Goal: Task Accomplishment & Management: Manage account settings

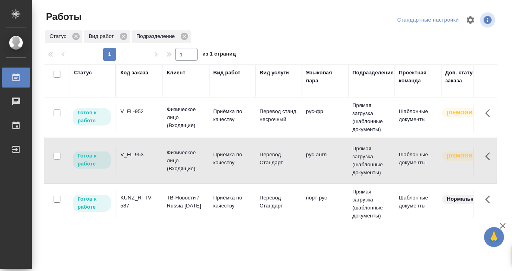
click at [140, 156] on div "V_FL-953" at bounding box center [139, 155] width 38 height 8
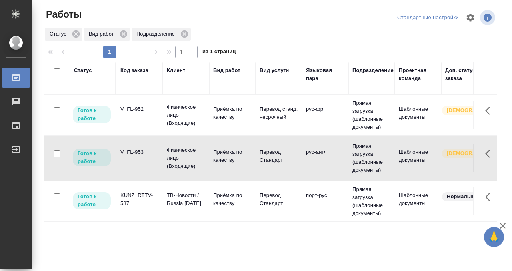
click at [130, 71] on div "Код заказа" at bounding box center [134, 70] width 28 height 8
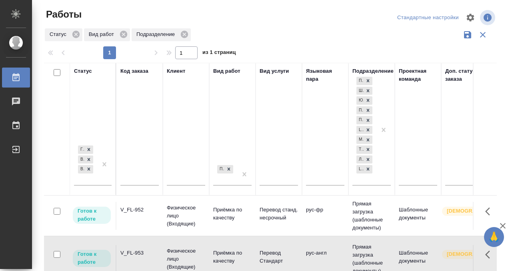
click at [130, 180] on input "text" at bounding box center [139, 180] width 38 height 10
paste input "C3_FL-8140"
type input "C3_FL-8140"
click at [92, 181] on div "[PERSON_NAME] к работе В работе В ожидании" at bounding box center [85, 164] width 23 height 41
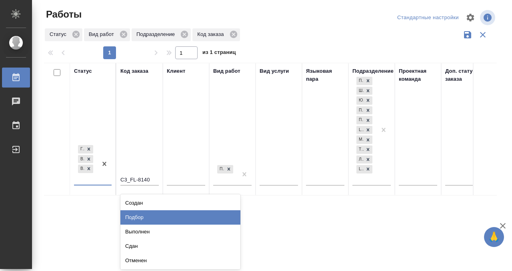
click at [160, 219] on div "Подбор" at bounding box center [180, 217] width 120 height 14
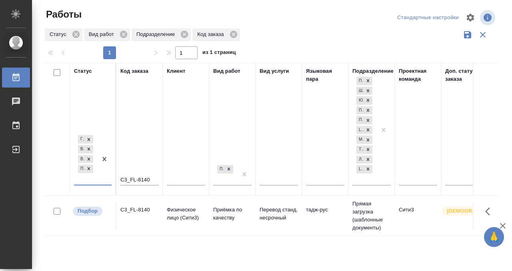
click at [146, 216] on td "C3_FL-8140" at bounding box center [139, 216] width 46 height 28
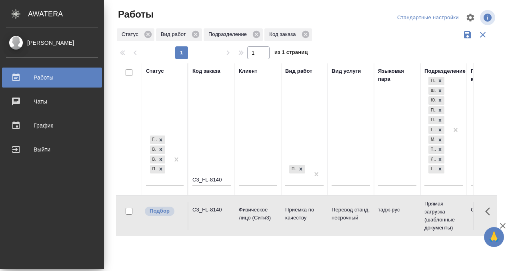
click at [20, 75] on div "Работы" at bounding box center [52, 78] width 92 height 12
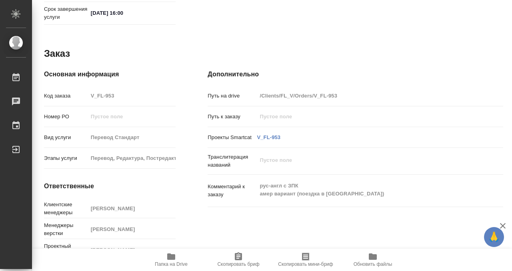
scroll to position [427, 0]
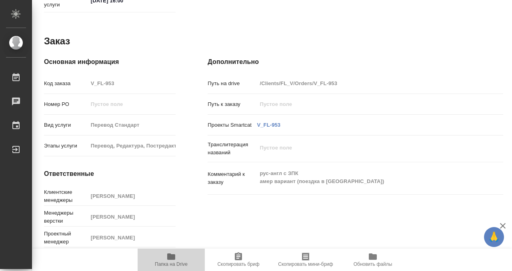
click at [175, 254] on icon "button" at bounding box center [171, 257] width 10 height 10
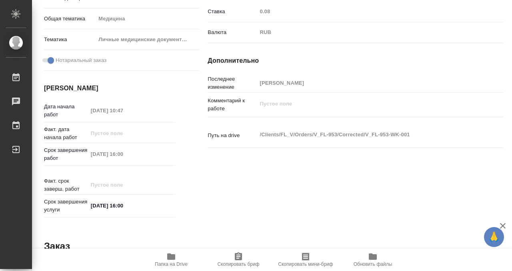
scroll to position [0, 0]
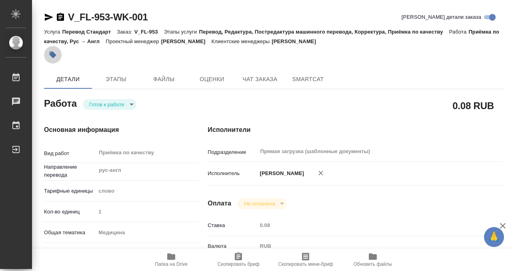
click at [55, 55] on icon "button" at bounding box center [53, 55] width 7 height 7
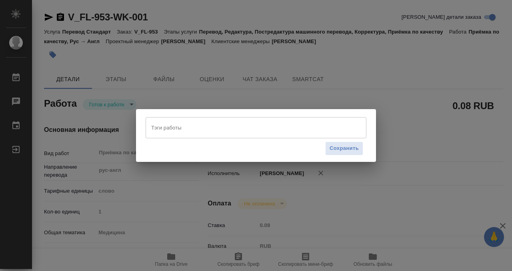
click at [159, 135] on div "Тэги работы" at bounding box center [256, 127] width 221 height 21
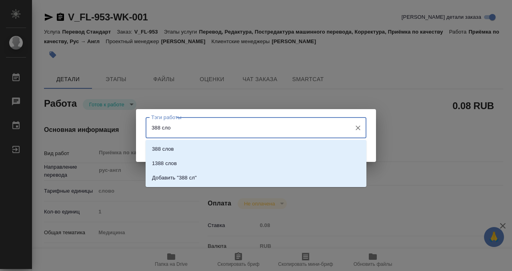
type input "388 слов"
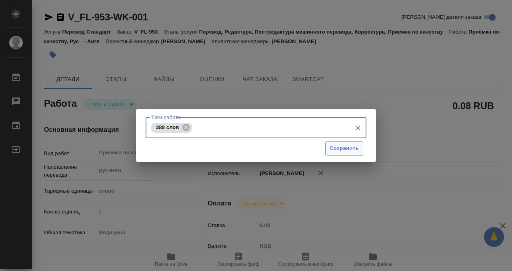
click at [339, 144] on span "Сохранить" at bounding box center [344, 148] width 29 height 9
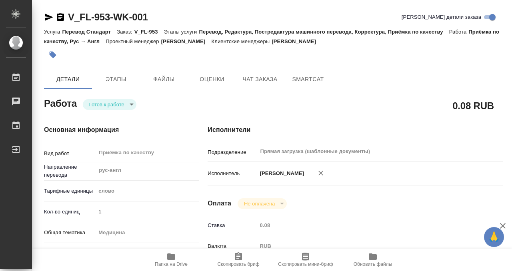
click at [122, 104] on div "Тэги работы 388 слов Тэги работы Сохранить" at bounding box center [256, 135] width 512 height 271
type input "readyForWork"
type input "рус-англ"
type input "5a8b1489cc6b4906c91bfd90"
type input "1"
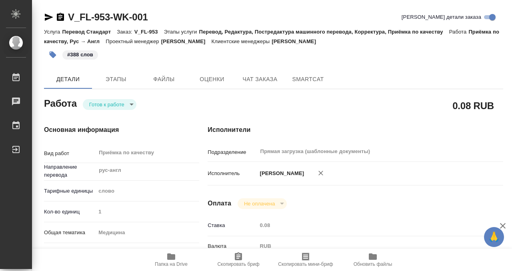
type input "med"
type input "5a8b8b956a9677013d343e74"
checkbox input "true"
type input "25.09.2025 10:47"
type input "26.09.2025 16:00"
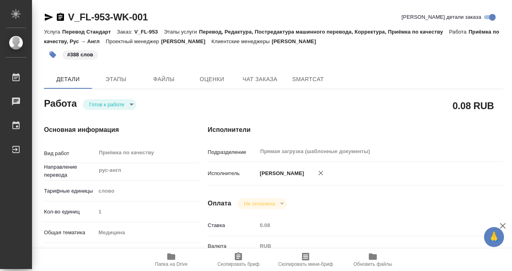
type input "26.09.2025 16:00"
type input "Прямая загрузка (шаблонные документы)"
type input "notPayed"
type input "0.08"
type input "RUB"
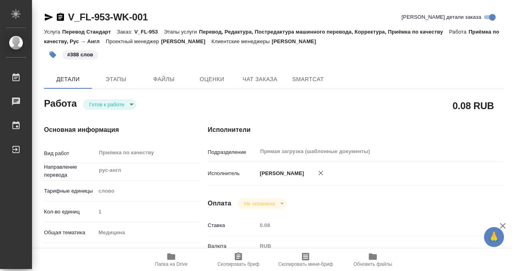
type input "[PERSON_NAME]"
type input "V_FL-953"
type input "Перевод Стандарт"
type input "Перевод, Редактура, Постредактура машинного перевода, Корректура, Приёмка по ка…"
type input "[PERSON_NAME]"
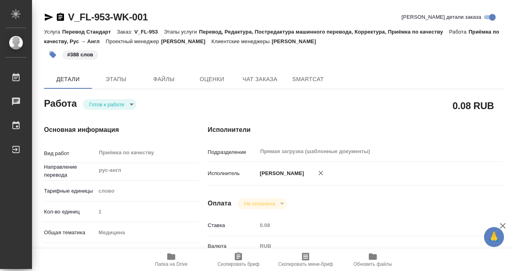
type input "[PERSON_NAME]"
type input "/Clients/FL_V/Orders/V_FL-953"
click at [122, 104] on body "🙏 .cls-1 fill:#fff; AWATERA Kobzeva Elizaveta Работы 0 Чаты График Выйти V_FL-9…" at bounding box center [256, 135] width 512 height 271
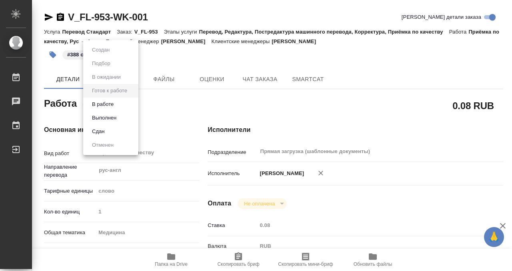
click at [116, 117] on button "Выполнен" at bounding box center [104, 118] width 29 height 9
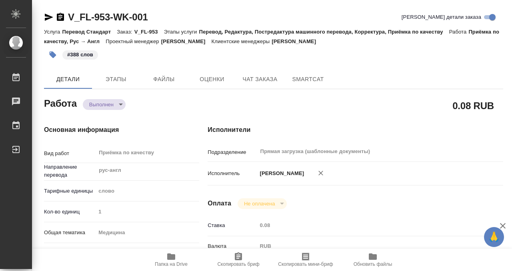
type textarea "x"
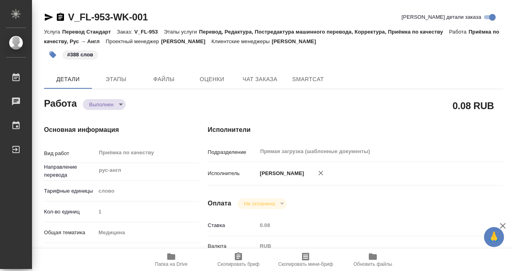
type textarea "x"
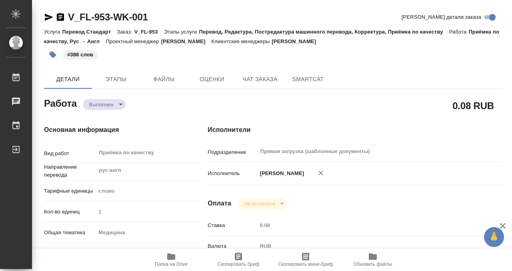
click at [62, 16] on icon "button" at bounding box center [60, 17] width 7 height 8
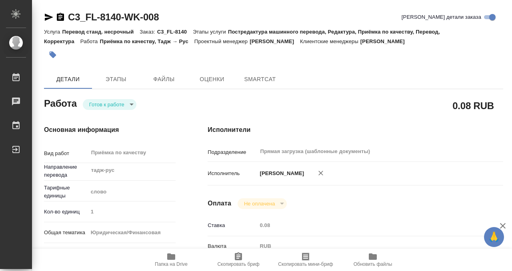
type textarea "x"
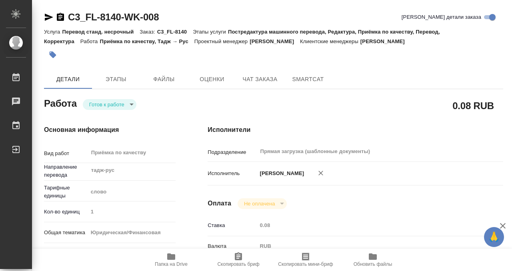
scroll to position [144, 0]
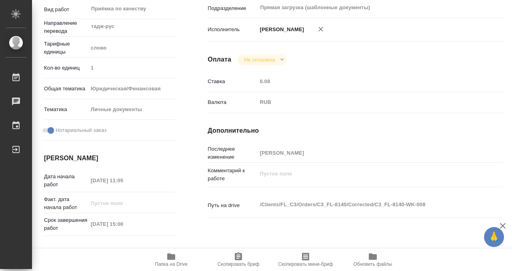
type textarea "x"
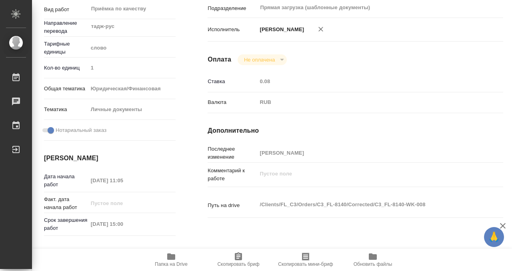
type input "readyForWork"
type textarea "Приёмка по качеству"
type textarea "x"
type input "тадж-рус"
type input "5a8b1489cc6b4906c91bfd90"
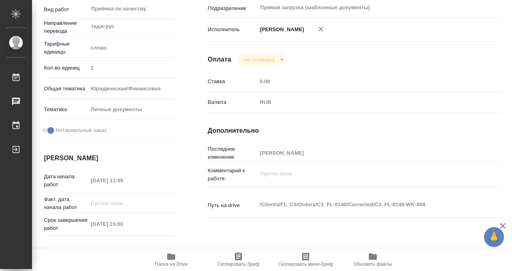
type input "1"
type input "yr-fn"
type input "5a8b8b956a9677013d343cfe"
checkbox input "true"
type input "26.09.2025 11:05"
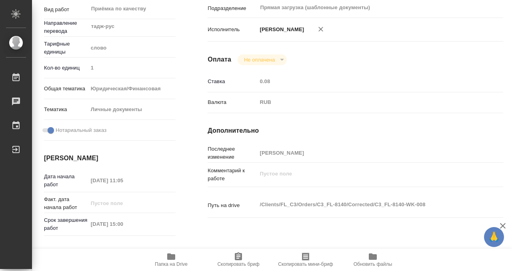
type input "26.09.2025 15:00"
type input "Прямая загрузка (шаблонные документы)"
type input "notPayed"
type input "Кобзева Елизавета"
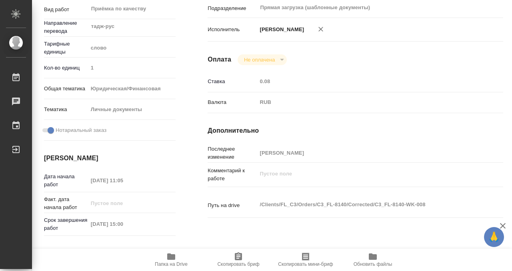
type textarea "x"
type textarea "/Clients/FL_C3/Orders/C3_FL-8140/Corrected/C3_FL-8140-WK-008"
type textarea "x"
type input "C3_FL-8140"
type input "Перевод станд. несрочный"
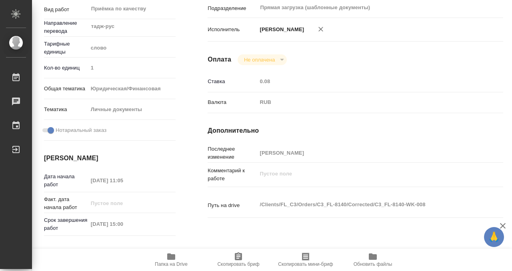
type input "Постредактура машинного перевода, Редактура, Приёмка по качеству, Перевод, Корр…"
type input "Галишева Мария"
type input "/Clients/FL_C3/Orders/C3_FL-8140"
type textarea "x"
type textarea "перевод тадж-рус под нот"
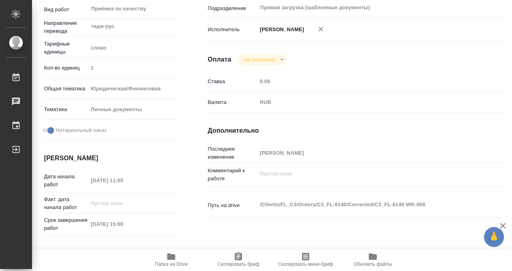
type textarea "x"
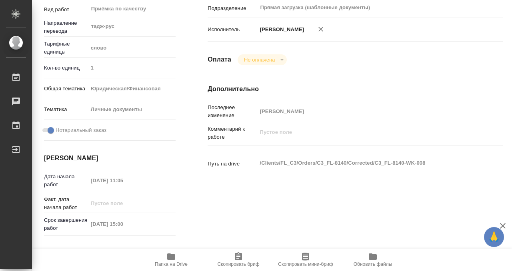
type textarea "x"
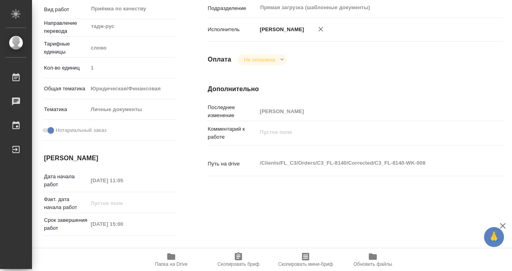
type textarea "x"
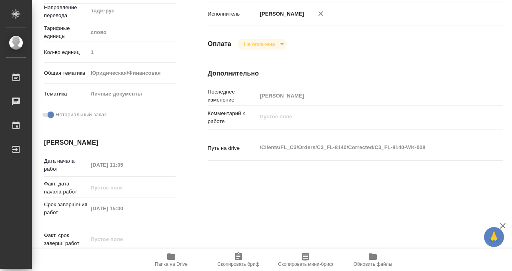
type textarea "x"
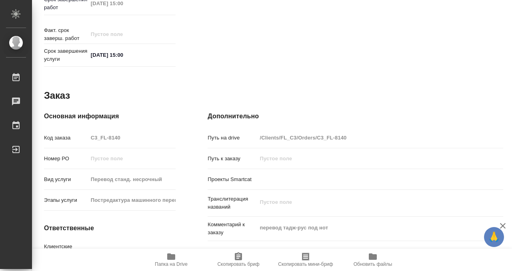
scroll to position [427, 0]
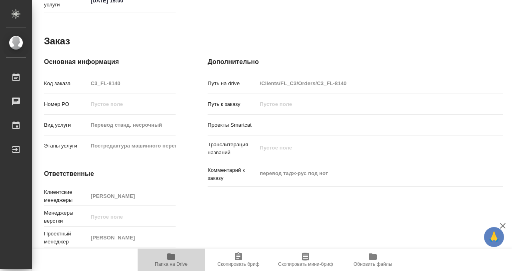
click at [168, 259] on icon "button" at bounding box center [171, 257] width 8 height 6
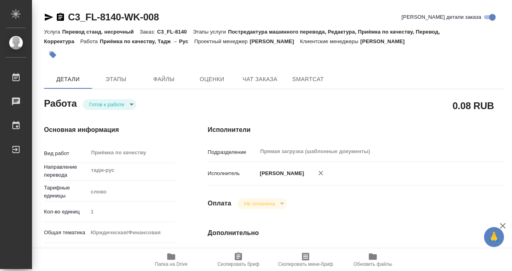
click at [55, 53] on icon "button" at bounding box center [53, 55] width 8 height 8
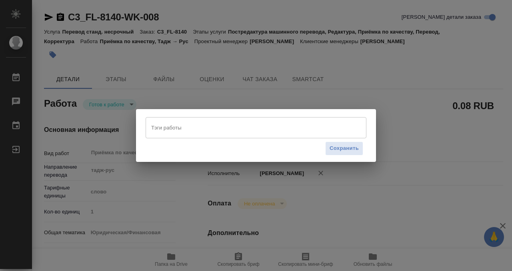
click at [160, 130] on input "Тэги работы" at bounding box center [248, 128] width 198 height 14
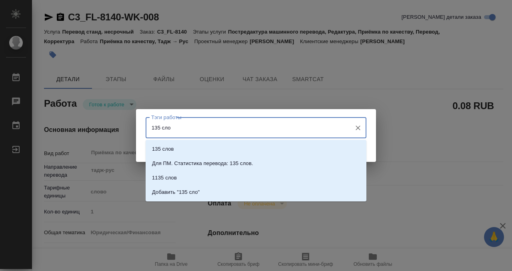
type input "135 слов"
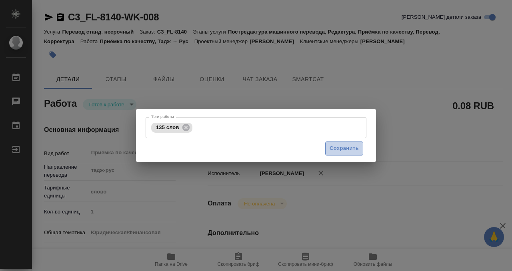
click at [346, 144] on button "Сохранить" at bounding box center [344, 149] width 38 height 14
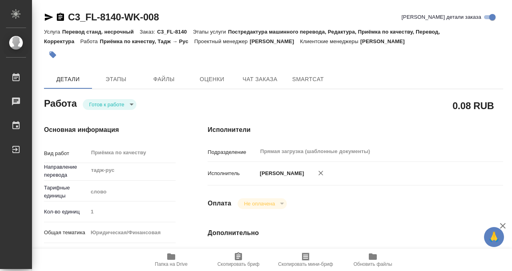
click at [113, 106] on body "🙏 .cls-1 fill:#fff; AWATERA Kobzeva Elizaveta Работы 0 Чаты График Выйти C3_FL-…" at bounding box center [256, 135] width 512 height 271
type input "readyForWork"
type textarea "Приёмка по качеству"
type textarea "x"
type input "тадж-рус"
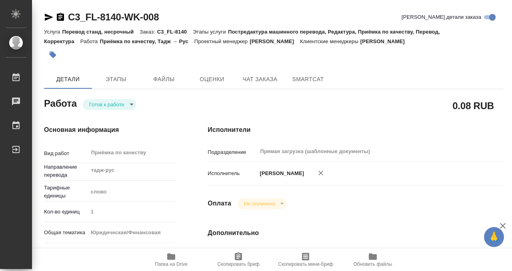
type input "5a8b1489cc6b4906c91bfd90"
type input "1"
type input "yr-fn"
type input "5a8b8b956a9677013d343cfe"
checkbox input "true"
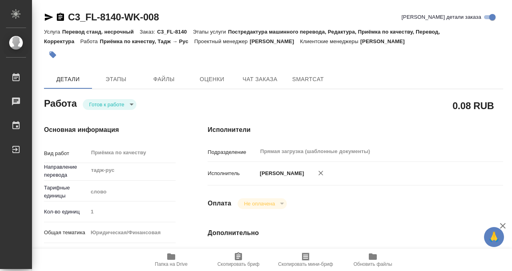
type input "26.09.2025 11:05"
type input "26.09.2025 15:00"
type input "Прямая загрузка (шаблонные документы)"
type input "notPayed"
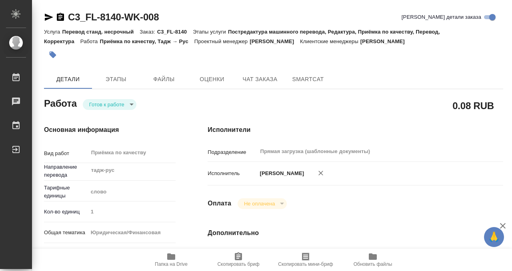
type input "[PERSON_NAME]"
type textarea "x"
type textarea "/Clients/FL_C3/Orders/C3_FL-8140/Corrected/C3_FL-8140-WK-008"
type textarea "x"
type input "C3_FL-8140"
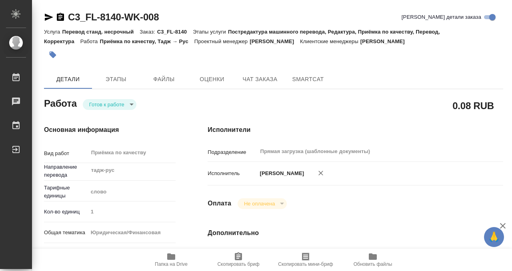
type input "Перевод станд. несрочный"
type input "Постредактура машинного перевода, Редактура, Приёмка по качеству, Перевод, Корр…"
type input "Галишева Мария"
type input "/Clients/FL_C3/Orders/C3_FL-8140"
type textarea "x"
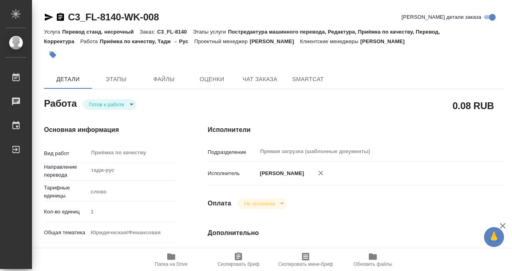
type textarea "перевод тадж-рус под нот"
type textarea "x"
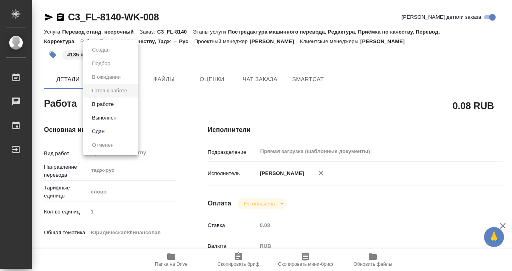
type textarea "x"
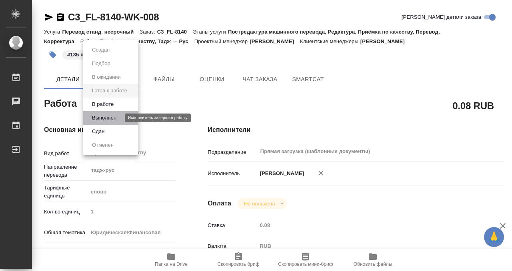
click at [110, 120] on button "Выполнен" at bounding box center [104, 118] width 29 height 9
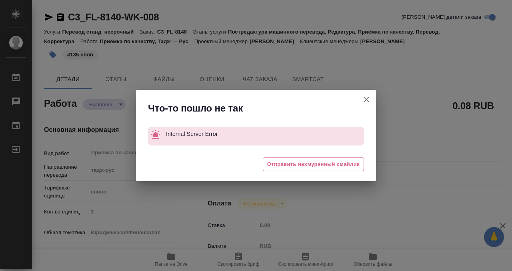
type textarea "x"
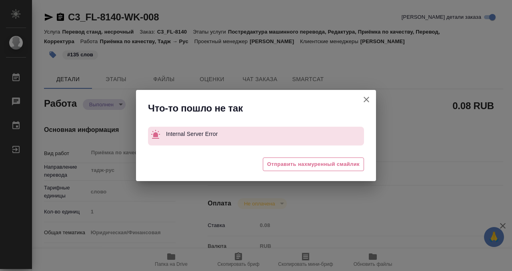
type textarea "x"
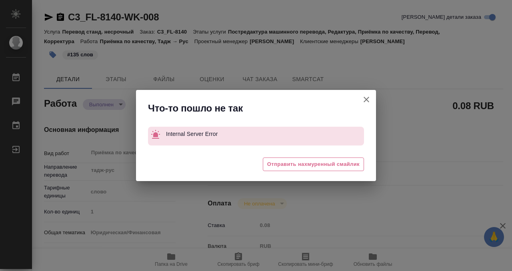
type textarea "x"
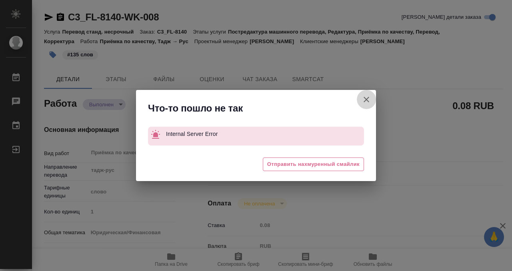
click at [364, 98] on icon "button" at bounding box center [367, 100] width 10 height 10
type textarea "x"
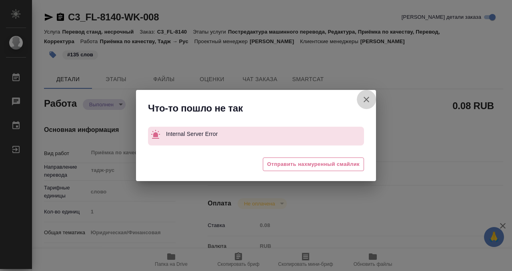
type textarea "x"
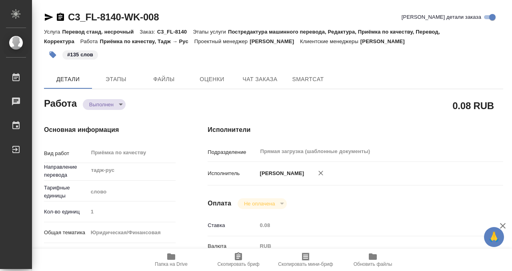
click at [58, 20] on icon "button" at bounding box center [60, 17] width 7 height 8
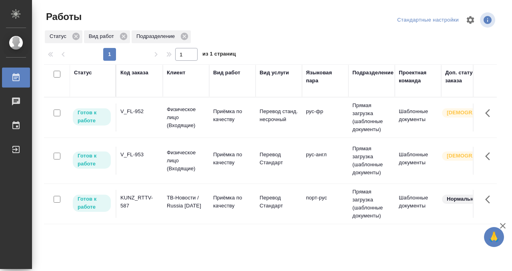
click at [136, 73] on div "Код заказа" at bounding box center [134, 73] width 28 height 8
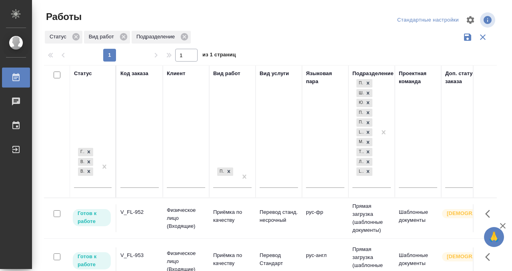
click at [132, 180] on input "text" at bounding box center [139, 183] width 38 height 10
paste input "C3_FL-8140"
type input "C3_FL-8140"
click at [94, 181] on div "[PERSON_NAME] к работе В работе В ожидании" at bounding box center [85, 166] width 23 height 41
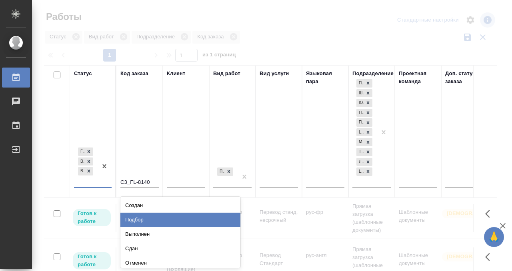
scroll to position [3, 0]
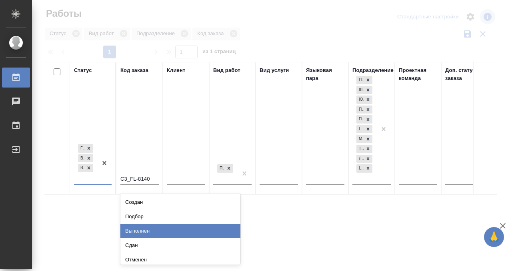
click at [141, 232] on div "Выполнен" at bounding box center [180, 231] width 120 height 14
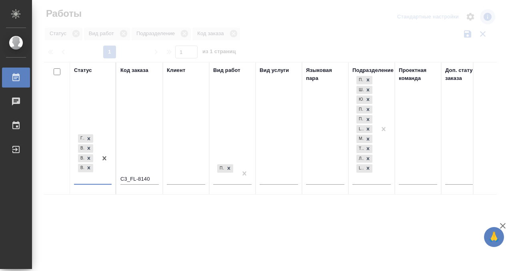
scroll to position [4, 0]
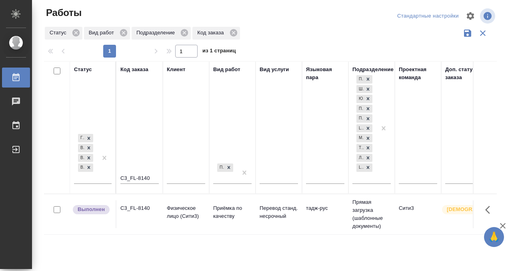
click at [144, 209] on div "C3_FL-8140" at bounding box center [139, 208] width 38 height 8
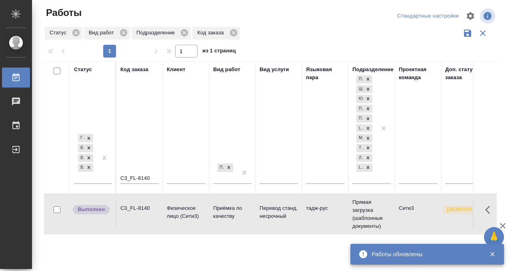
click at [13, 80] on div "Работы" at bounding box center [6, 78] width 20 height 12
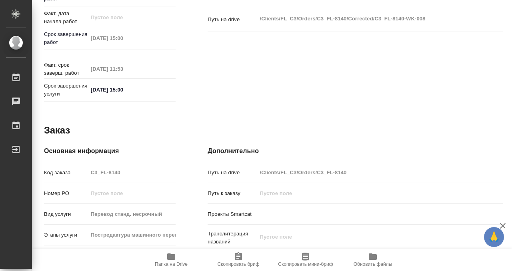
scroll to position [405, 0]
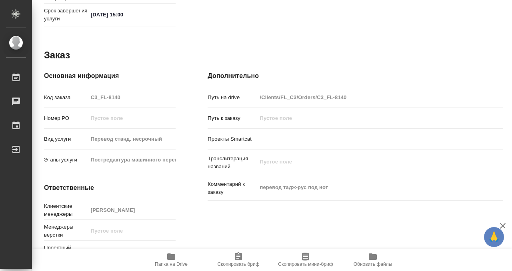
click at [169, 256] on icon "button" at bounding box center [171, 257] width 8 height 6
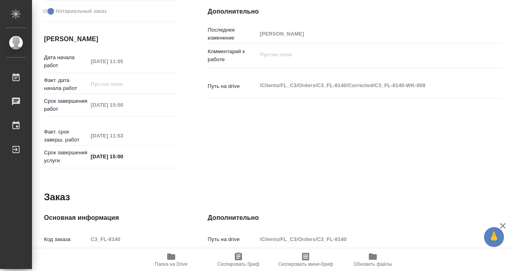
scroll to position [0, 0]
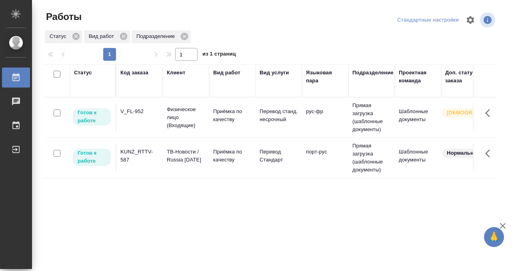
click at [128, 122] on td "V_FL-952" at bounding box center [139, 118] width 46 height 28
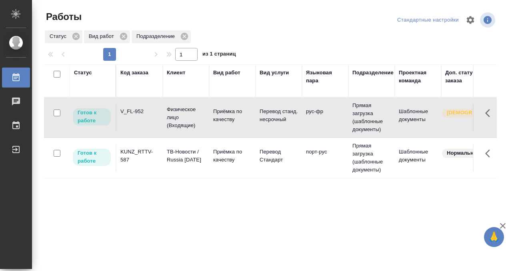
click at [128, 122] on td "V_FL-952" at bounding box center [139, 118] width 46 height 28
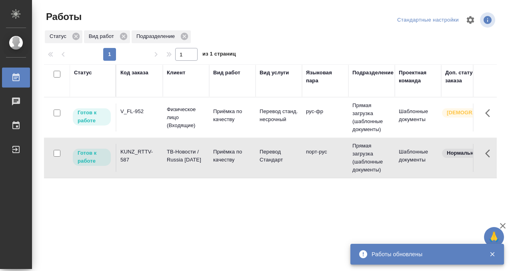
click at [133, 74] on div "Код заказа" at bounding box center [134, 73] width 28 height 8
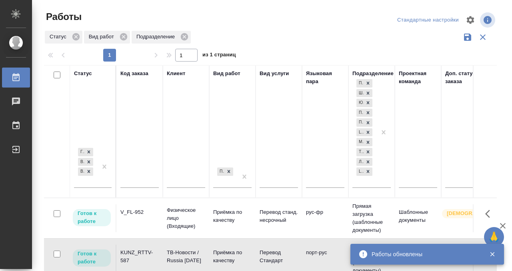
click at [144, 185] on input "text" at bounding box center [139, 183] width 38 height 10
paste input "KUNZ_FL-5977"
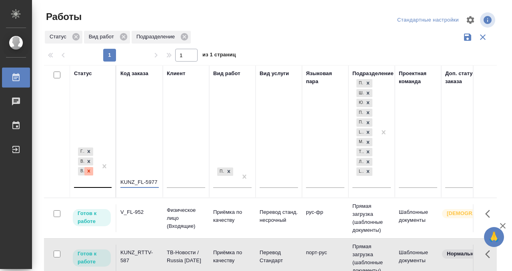
click at [92, 173] on div at bounding box center [88, 171] width 9 height 8
type input "KUNZ_FL-5977"
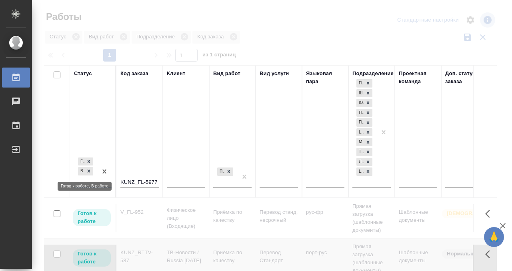
click at [92, 183] on div "Готов к работе В работе" at bounding box center [85, 171] width 23 height 31
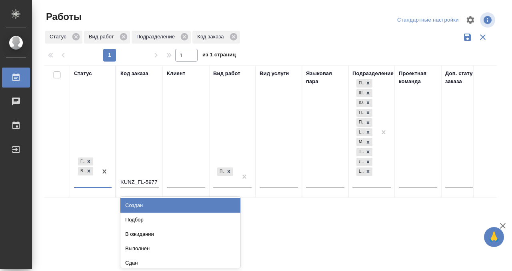
scroll to position [18, 0]
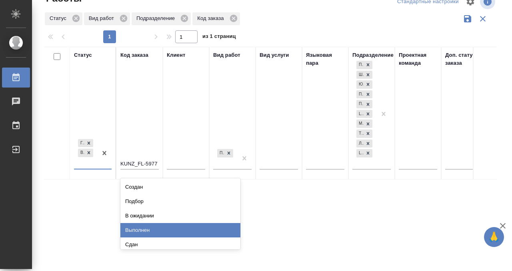
click at [134, 229] on div "Выполнен" at bounding box center [180, 230] width 120 height 14
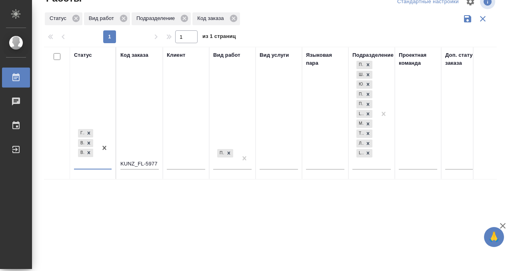
click at [97, 162] on div at bounding box center [104, 148] width 14 height 41
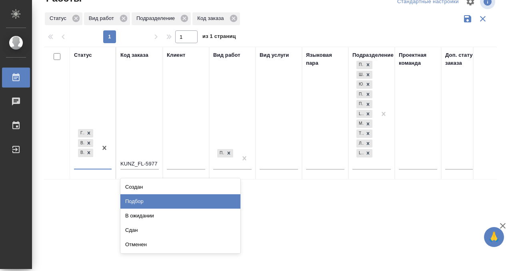
click at [174, 204] on div "Подбор" at bounding box center [180, 201] width 120 height 14
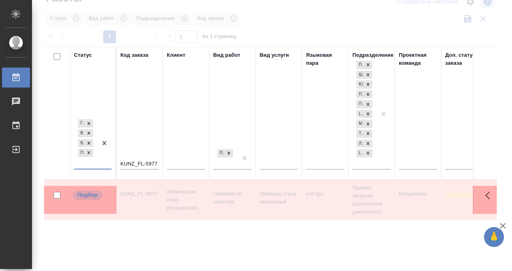
click at [142, 202] on div at bounding box center [272, 177] width 480 height 151
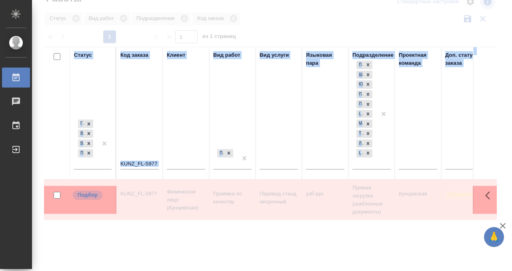
click at [142, 202] on div at bounding box center [272, 177] width 480 height 151
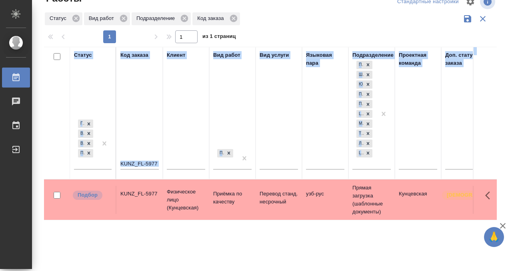
click at [142, 202] on td "KUNZ_FL-5977" at bounding box center [139, 200] width 46 height 28
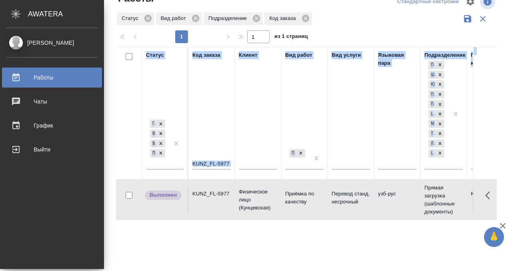
click at [16, 78] on div "Работы" at bounding box center [52, 78] width 92 height 12
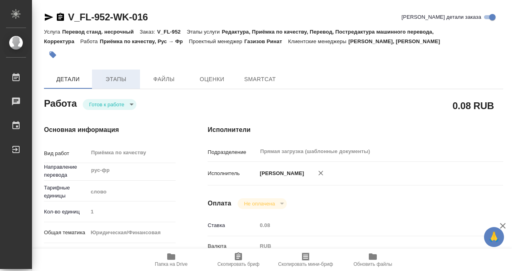
type textarea "x"
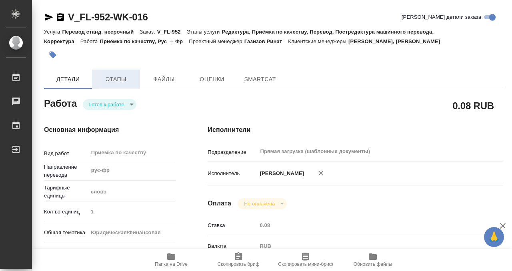
click at [130, 80] on span "Этапы" at bounding box center [116, 79] width 38 height 10
type textarea "x"
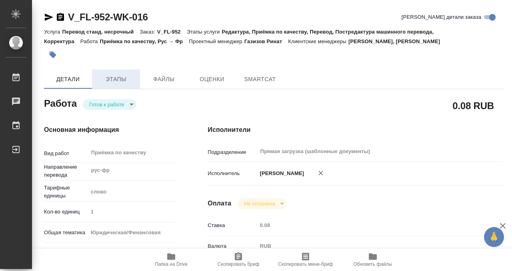
type textarea "x"
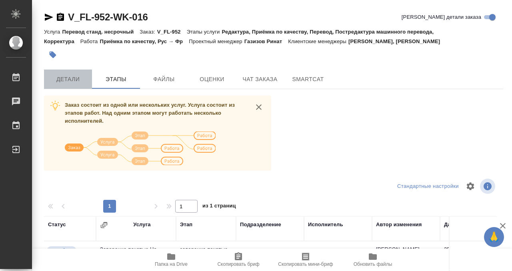
click at [75, 80] on span "Детали" at bounding box center [68, 79] width 38 height 10
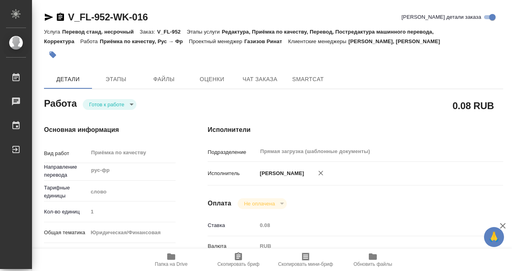
type textarea "x"
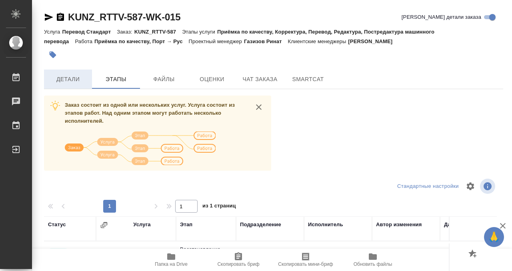
click at [74, 82] on span "Детали" at bounding box center [68, 79] width 38 height 10
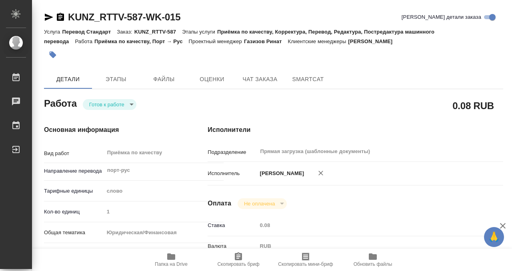
type textarea "x"
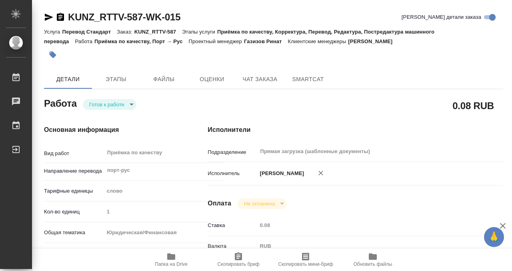
type textarea "x"
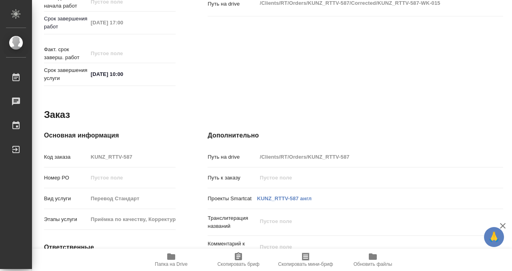
scroll to position [427, 0]
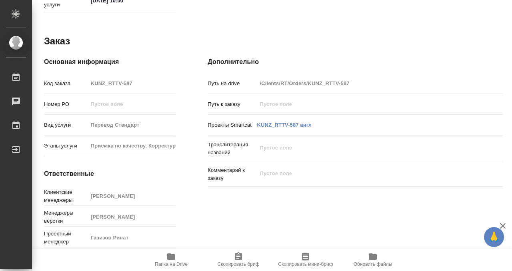
type textarea "x"
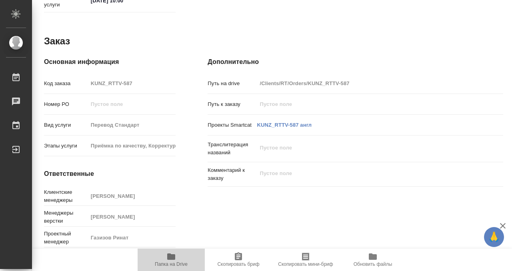
click at [172, 263] on span "Папка на Drive" at bounding box center [171, 265] width 33 height 6
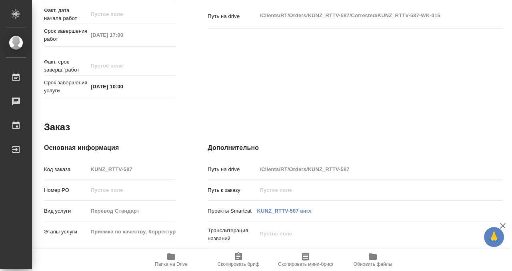
scroll to position [0, 0]
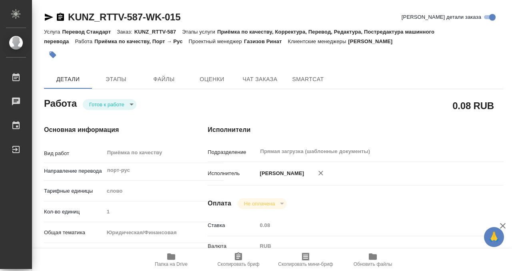
click at [62, 18] on icon "button" at bounding box center [60, 17] width 7 height 8
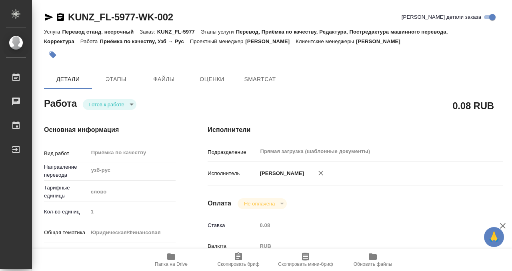
type textarea "x"
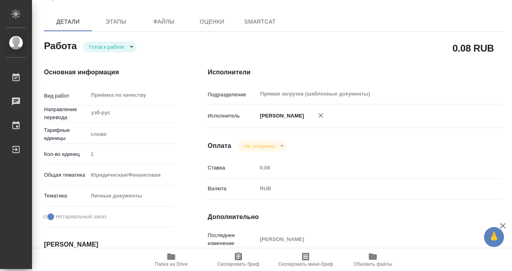
type textarea "x"
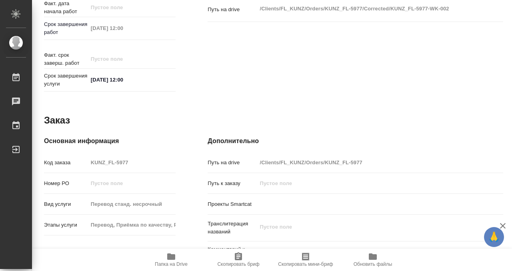
scroll to position [427, 0]
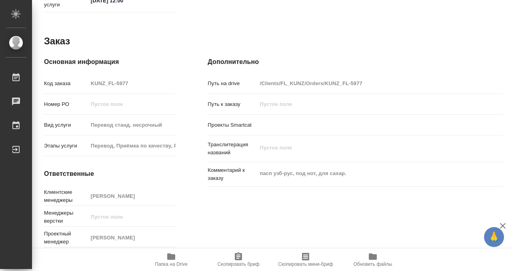
type textarea "x"
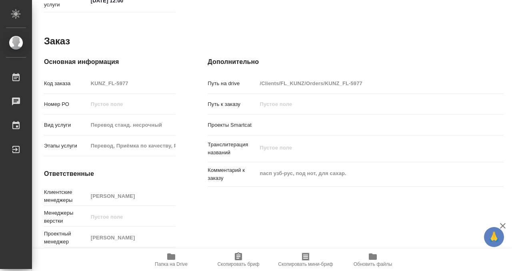
click at [172, 255] on icon "button" at bounding box center [171, 257] width 8 height 6
type textarea "x"
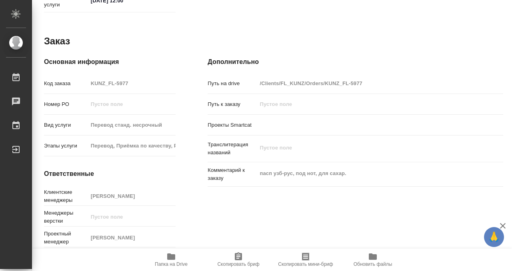
type textarea "x"
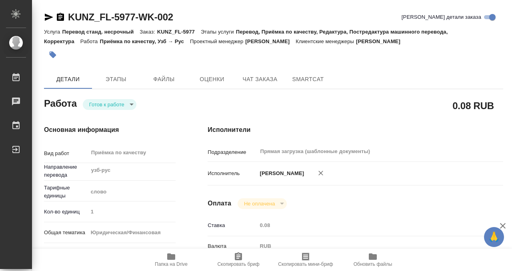
click at [54, 57] on icon "button" at bounding box center [53, 55] width 7 height 7
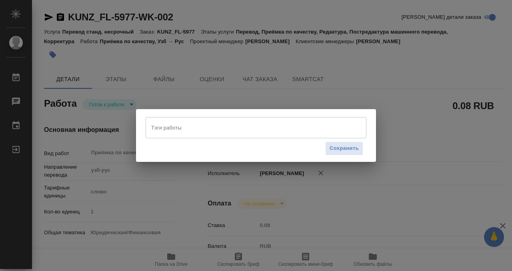
click at [169, 127] on input "Тэги работы" at bounding box center [248, 128] width 198 height 14
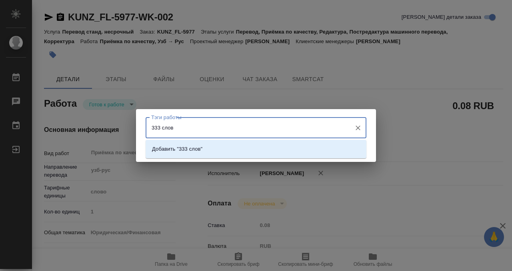
type input "333 слова"
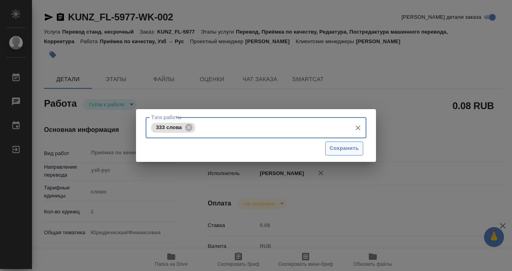
click at [338, 149] on span "Сохранить" at bounding box center [344, 148] width 29 height 9
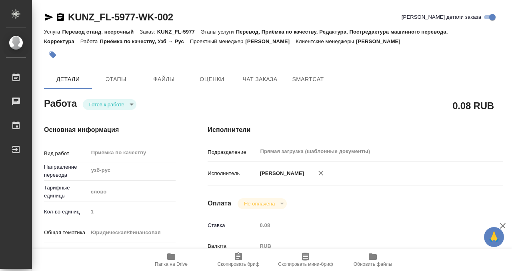
click at [125, 102] on body "🙏 .cls-1 fill:#fff; AWATERA Kobzeva Elizaveta Работы 0 Чаты График Выйти KUNZ_F…" at bounding box center [256, 135] width 512 height 271
type input "readyForWork"
type textarea "Приёмка по качеству"
type textarea "x"
type input "узб-рус"
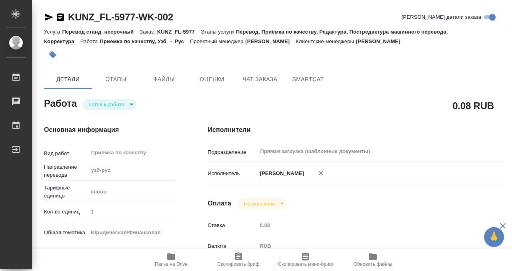
type input "5a8b1489cc6b4906c91bfd90"
type input "1"
type input "yr-fn"
type input "5a8b8b956a9677013d343cfe"
checkbox input "true"
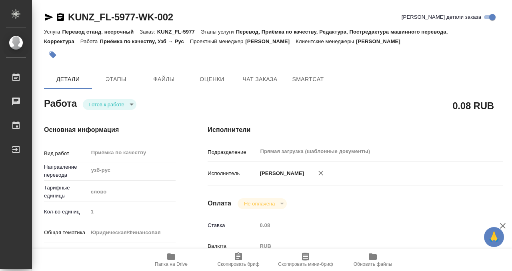
type input "29.09.2025 11:00"
type input "29.09.2025 12:00"
type input "Прямая загрузка (шаблонные документы)"
type input "notPayed"
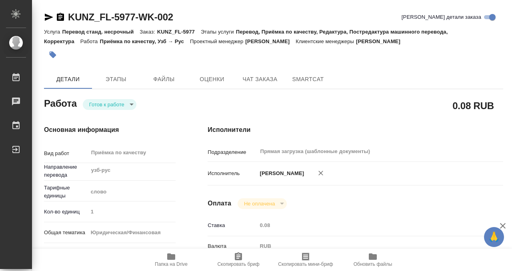
type input "0.08"
type input "RUB"
type input "[PERSON_NAME]"
type textarea "x"
type textarea "/Clients/FL_KUNZ/Orders/KUNZ_FL-5977/Corrected/KUNZ_FL-5977-WK-002"
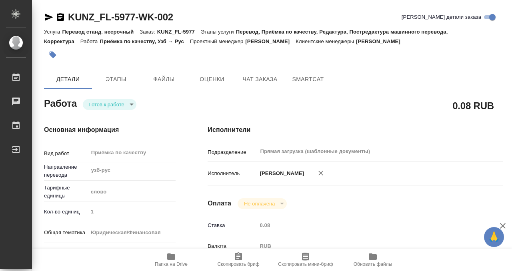
type textarea "x"
type input "KUNZ_FL-5977"
type input "Перевод станд. несрочный"
type input "Перевод, Приёмка по качеству, Редактура, Постредактура машинного перевода, Корр…"
type input "[PERSON_NAME]"
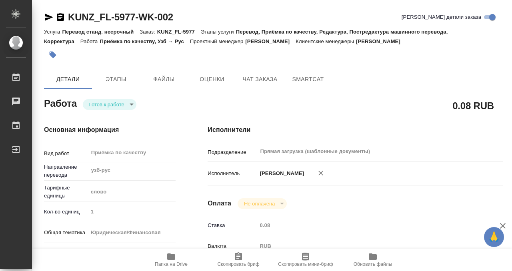
type input "/Clients/FL_KUNZ/Orders/KUNZ_FL-5977"
type textarea "x"
type textarea "пасп узб-рус, под нот, для сахар."
type textarea "x"
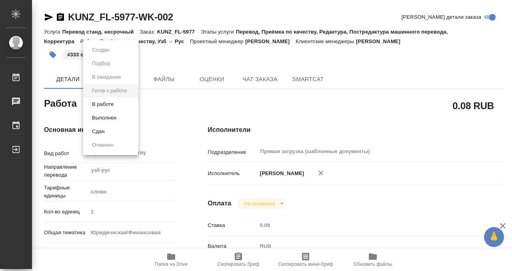
type textarea "x"
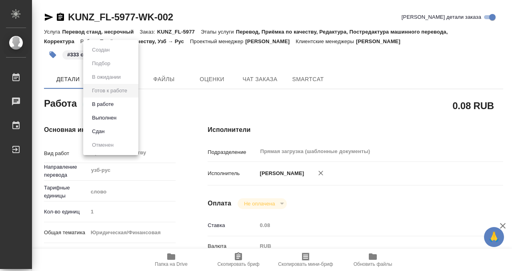
click at [119, 116] on li "Выполнен" at bounding box center [110, 118] width 55 height 14
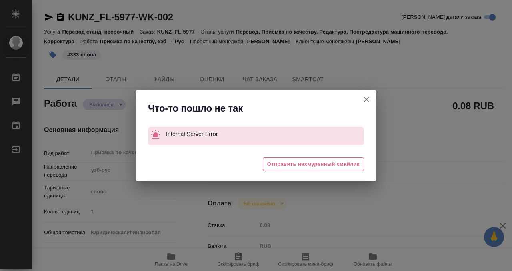
type textarea "x"
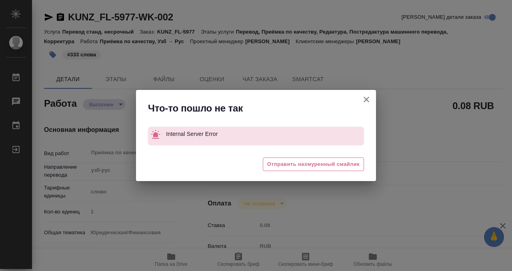
type textarea "x"
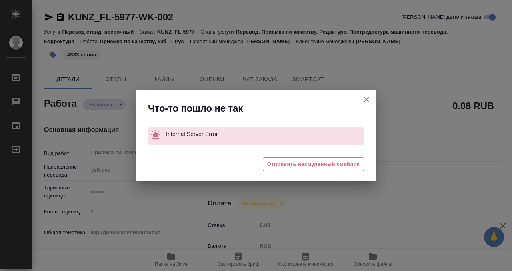
click at [370, 101] on icon "button" at bounding box center [367, 100] width 10 height 10
type textarea "x"
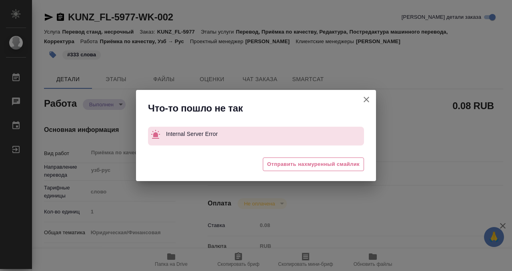
type textarea "x"
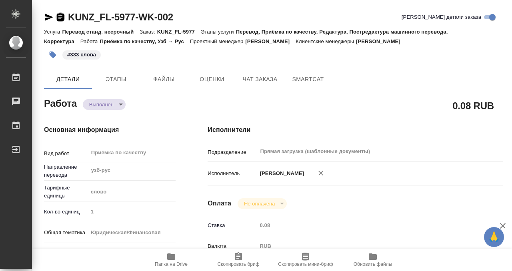
click at [61, 16] on icon "button" at bounding box center [60, 17] width 7 height 8
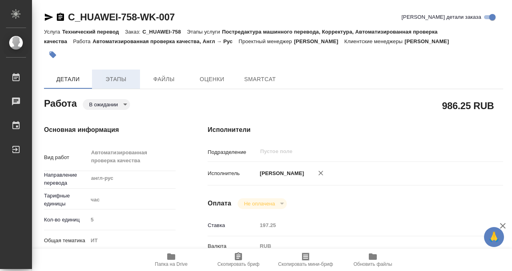
click at [113, 84] on span "Этапы" at bounding box center [116, 79] width 38 height 10
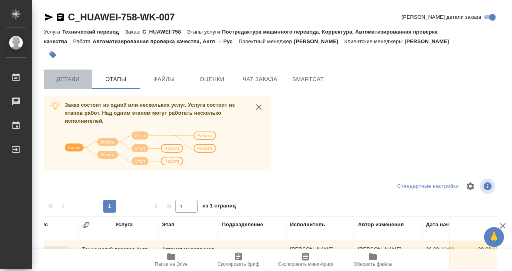
click at [72, 84] on button "Детали" at bounding box center [68, 79] width 48 height 19
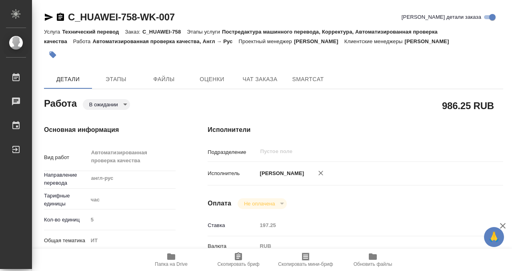
type textarea "x"
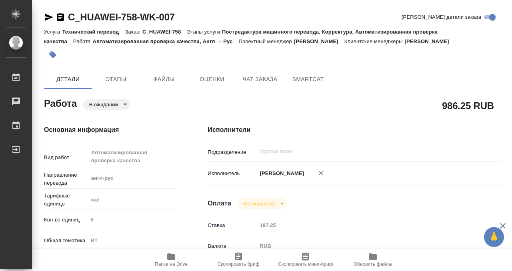
type textarea "x"
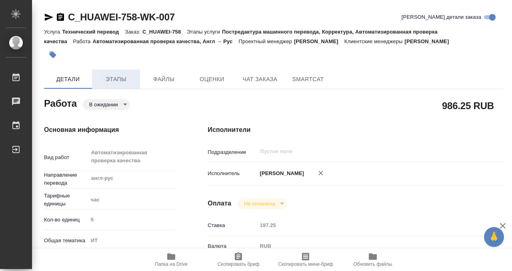
click at [113, 79] on span "Этапы" at bounding box center [116, 79] width 38 height 10
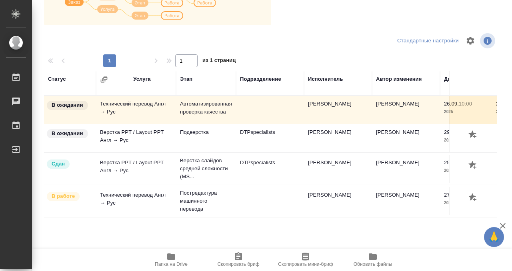
scroll to position [0, 149]
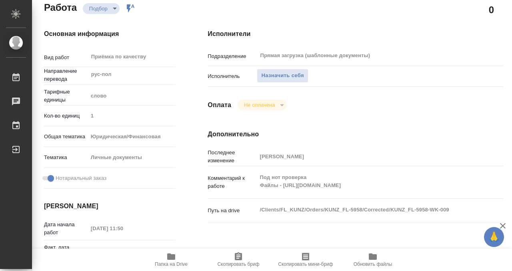
scroll to position [82, 0]
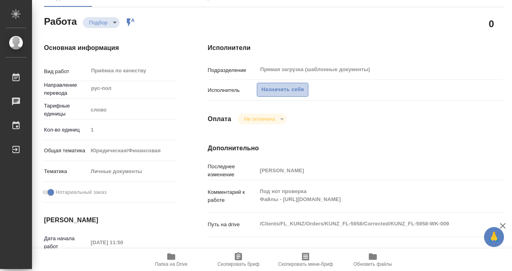
click at [283, 88] on span "Назначить себя" at bounding box center [282, 89] width 42 height 9
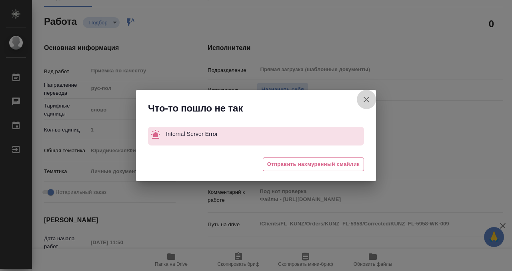
click at [366, 93] on button "[PERSON_NAME] детали заказа" at bounding box center [366, 99] width 19 height 19
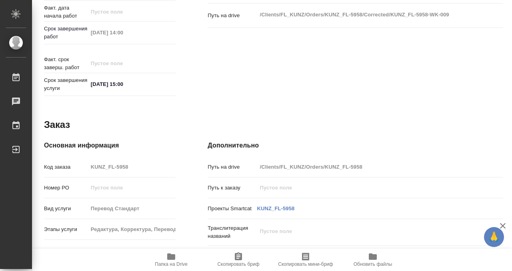
scroll to position [427, 0]
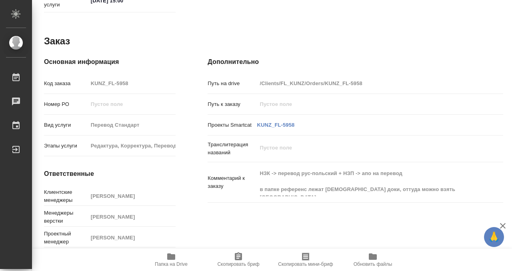
click at [162, 262] on span "Папка на Drive" at bounding box center [171, 265] width 33 height 6
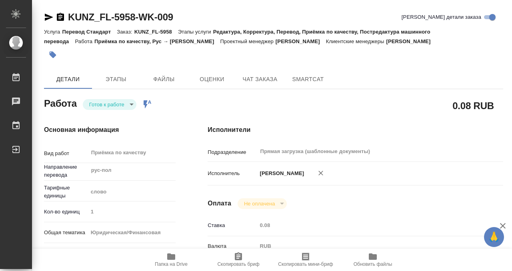
click at [55, 55] on icon "button" at bounding box center [53, 55] width 7 height 7
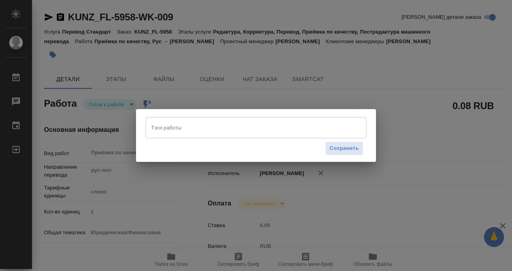
click at [245, 135] on div "Тэги работы" at bounding box center [256, 127] width 221 height 21
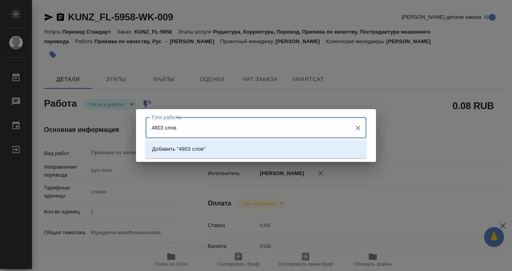
type input "4803 слова"
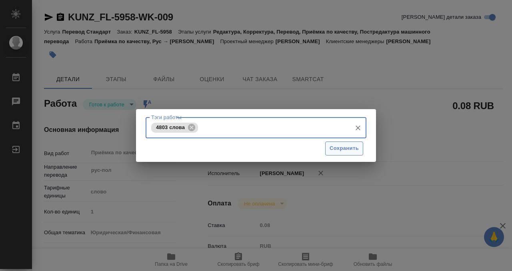
click at [351, 152] on span "Сохранить" at bounding box center [344, 148] width 29 height 9
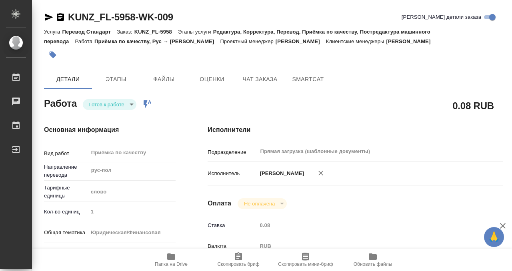
type input "readyForWork"
type input "рус-пол"
type input "5a8b1489cc6b4906c91bfd90"
type input "1"
type input "yr-fn"
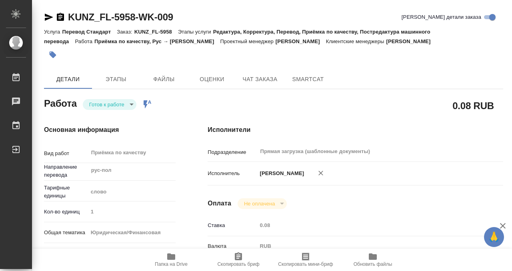
type input "5a8b8b956a9677013d343cfe"
checkbox input "true"
type input "[DATE] 11:50"
type input "[DATE] 14:00"
type input "26.09.2025 15:00"
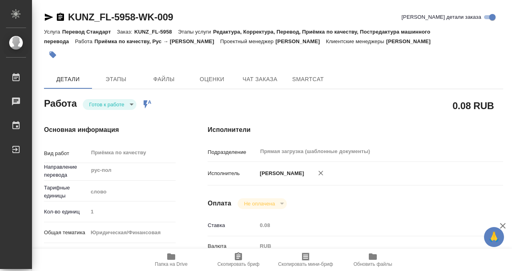
type input "Прямая загрузка (шаблонные документы)"
type input "notPayed"
type input "0.08"
type input "RUB"
type input "[PERSON_NAME]"
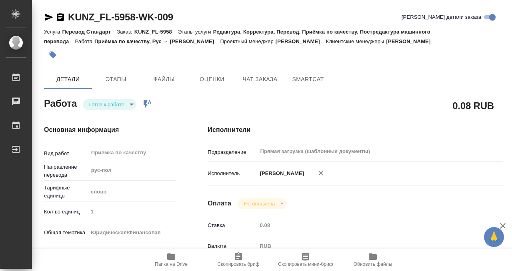
type input "KUNZ_FL-5958"
type input "Перевод Стандарт"
type input "Редактура, Корректура, Перевод, Приёмка по качеству, Постредактура машинного пе…"
type input "[PERSON_NAME]"
type input "Малофеева Екатерина"
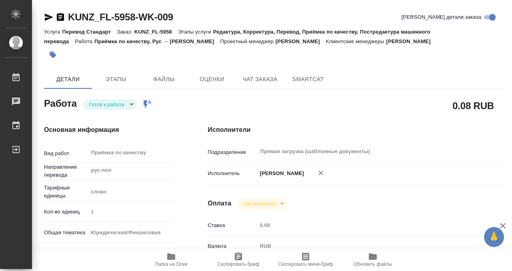
type input "/Clients/FL_KUNZ/Orders/KUNZ_FL-5958"
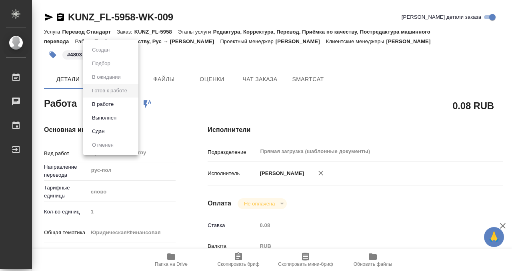
click at [113, 103] on body "🙏 .cls-1 fill:#fff; AWATERA Kobzeva Elizaveta Работы 0 Чаты График Выйти KUNZ_F…" at bounding box center [256, 135] width 512 height 271
click at [112, 114] on button "Выполнен" at bounding box center [104, 118] width 29 height 9
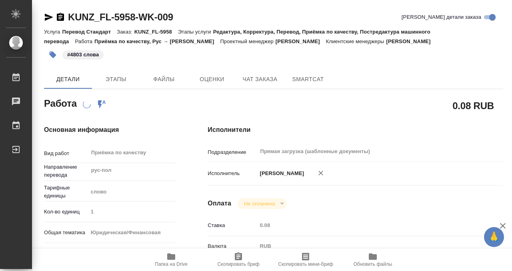
click at [60, 17] on icon "button" at bounding box center [61, 17] width 10 height 10
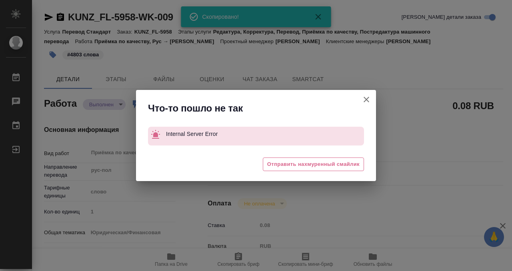
type textarea "x"
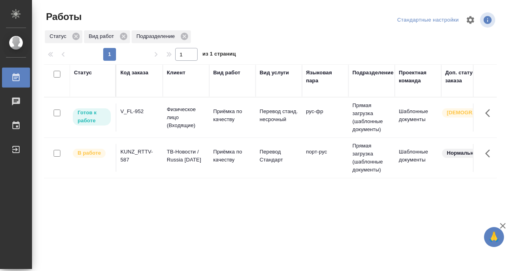
click at [142, 120] on td "V_FL-952" at bounding box center [139, 118] width 46 height 28
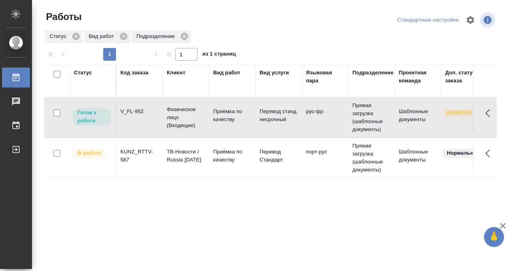
click at [142, 120] on td "V_FL-952" at bounding box center [139, 118] width 46 height 28
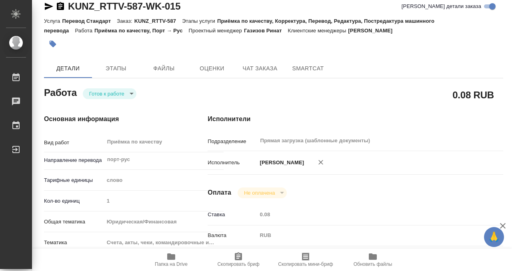
scroll to position [11, 0]
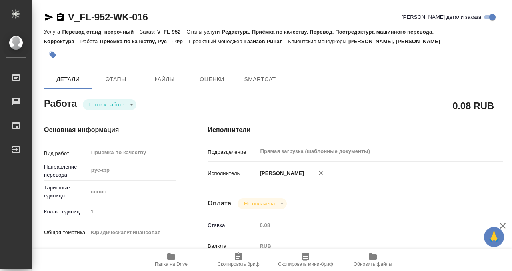
type textarea "x"
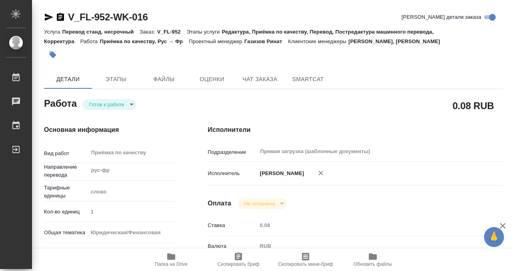
type textarea "x"
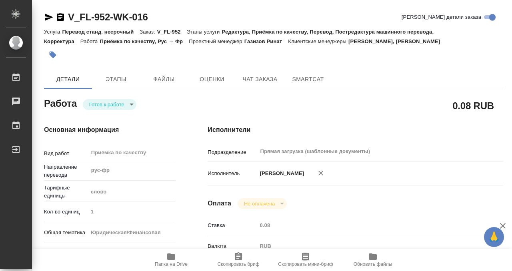
scroll to position [470, 0]
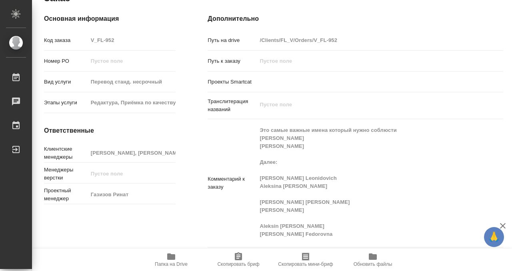
type textarea "x"
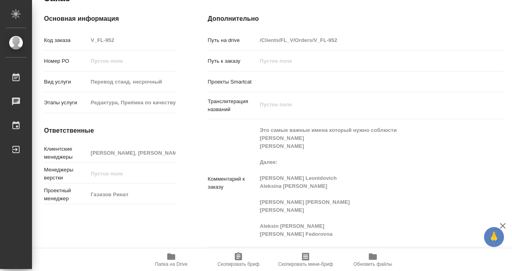
type textarea "x"
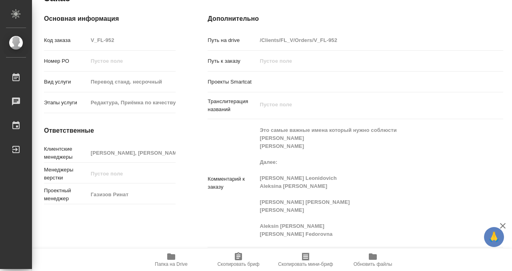
scroll to position [0, 0]
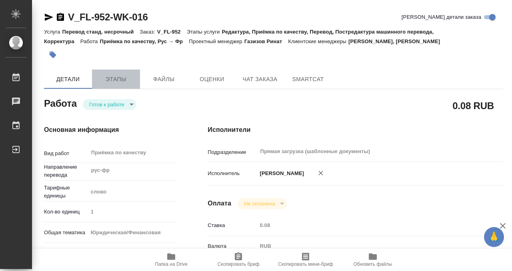
click at [114, 72] on button "Этапы" at bounding box center [116, 79] width 48 height 19
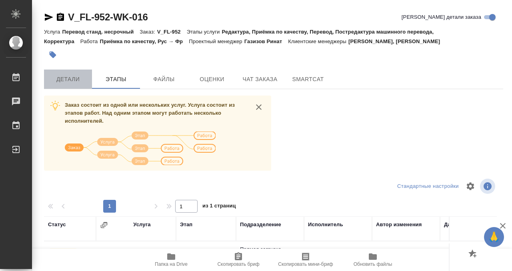
click at [80, 86] on button "Детали" at bounding box center [68, 79] width 48 height 19
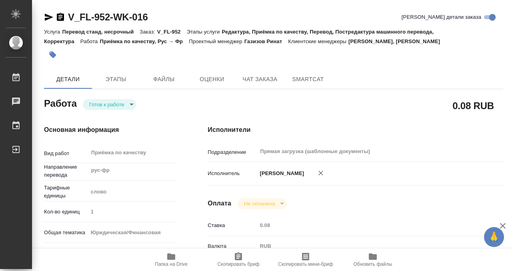
type textarea "x"
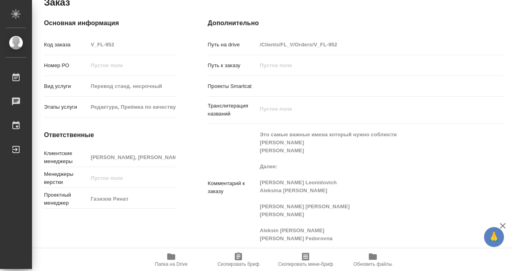
scroll to position [470, 0]
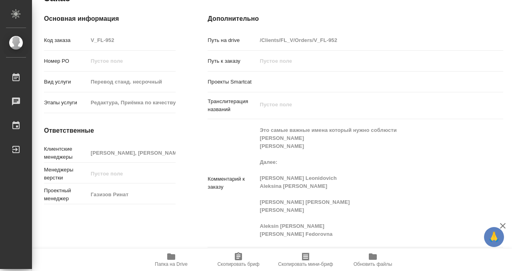
type textarea "x"
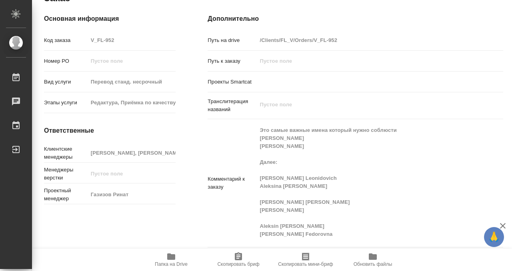
click at [172, 252] on icon "button" at bounding box center [171, 257] width 10 height 10
